Goal: Task Accomplishment & Management: Manage account settings

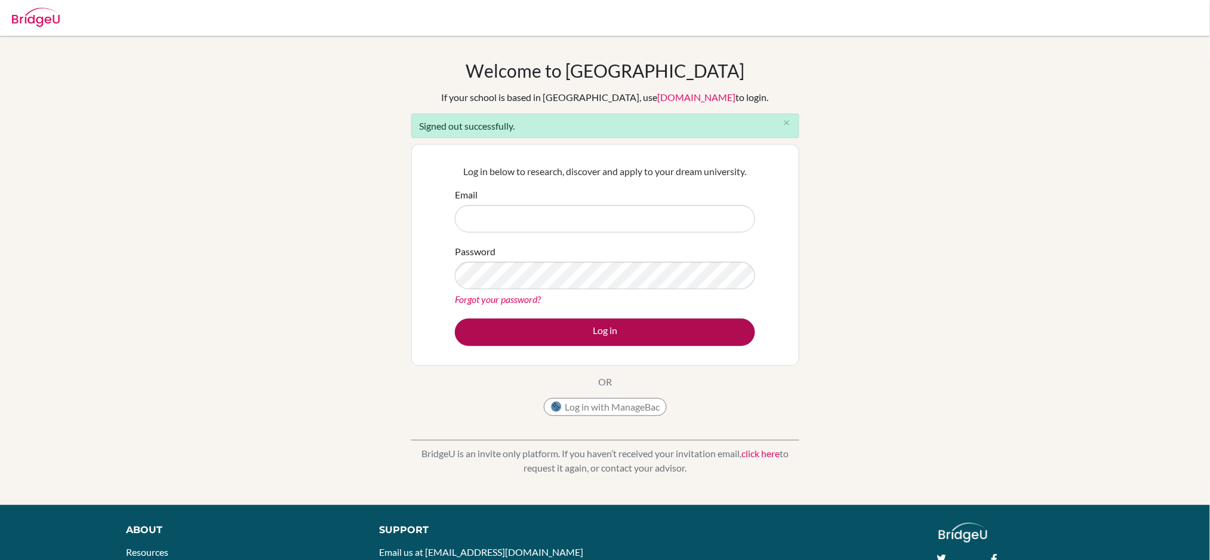
type input "fan.ashley@primacy.org.tw"
click at [602, 333] on button "Log in" at bounding box center [605, 331] width 300 height 27
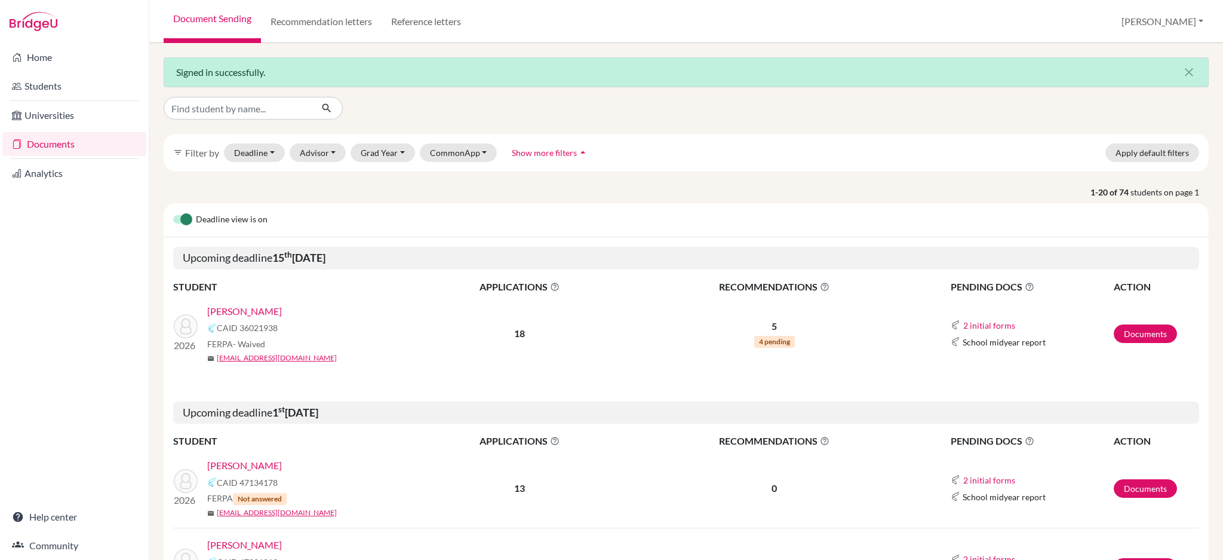
click at [259, 309] on link "[PERSON_NAME]" at bounding box center [244, 311] width 75 height 14
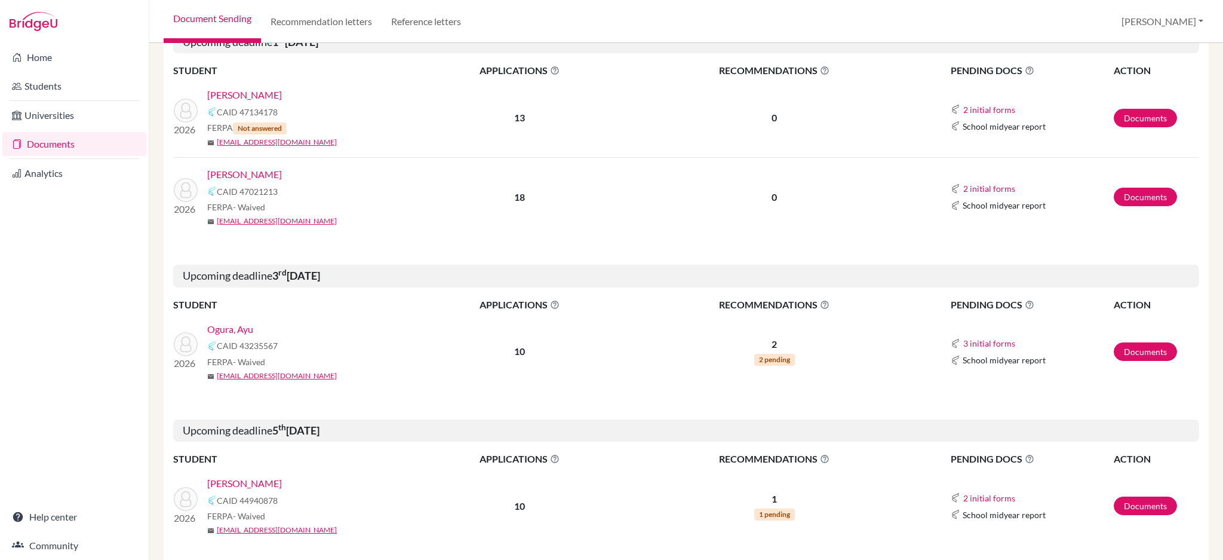
scroll to position [398, 0]
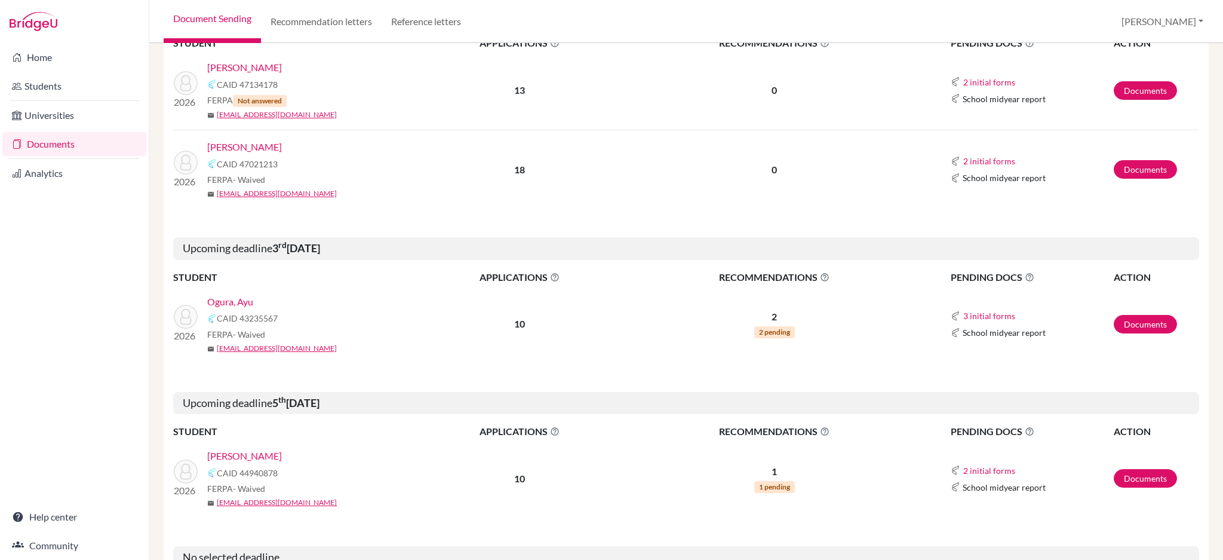
click at [232, 454] on link "[PERSON_NAME]" at bounding box center [244, 455] width 75 height 14
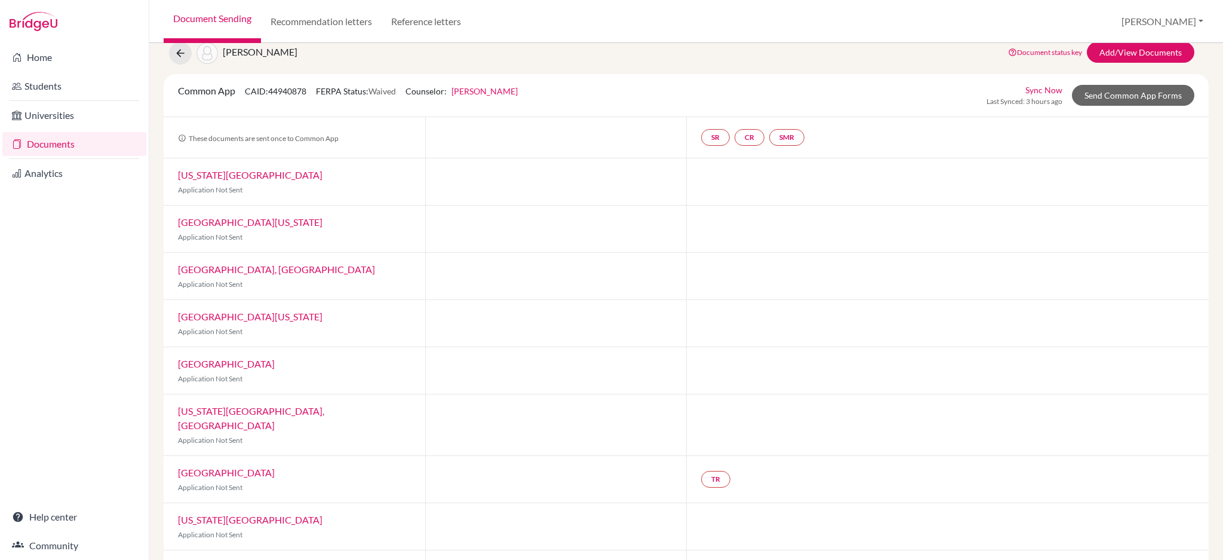
scroll to position [127, 0]
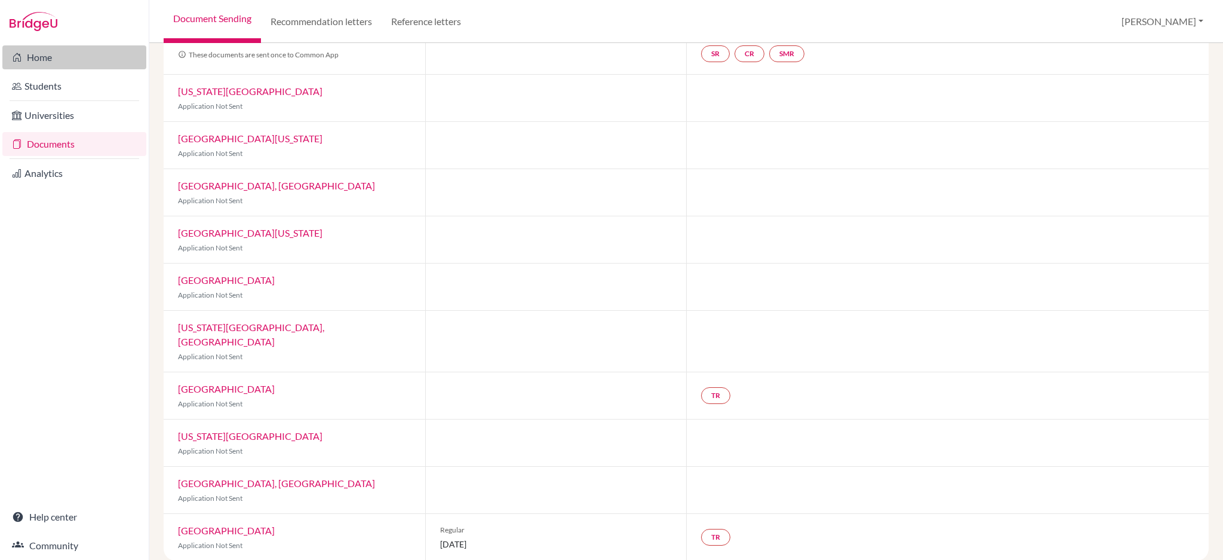
click at [52, 61] on link "Home" at bounding box center [74, 57] width 144 height 24
